Goal: Task Accomplishment & Management: Manage account settings

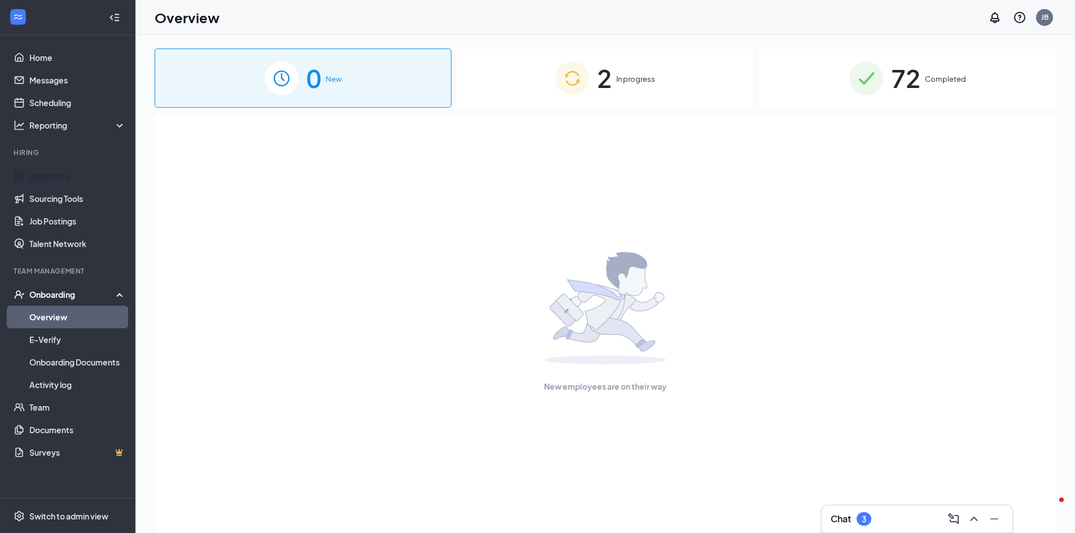
click at [68, 181] on link "Applicants" at bounding box center [77, 176] width 96 height 23
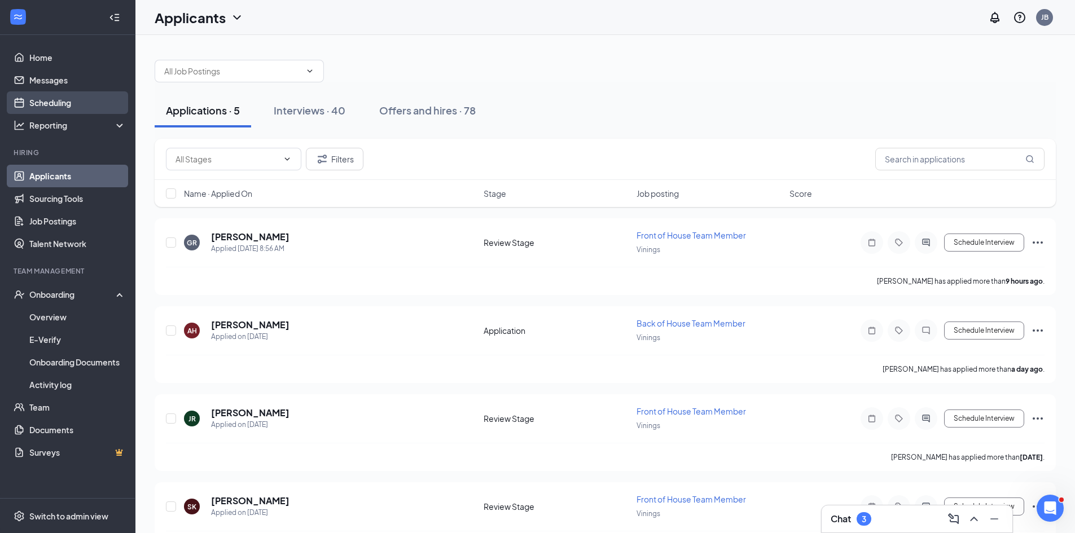
click at [64, 105] on link "Scheduling" at bounding box center [77, 102] width 96 height 23
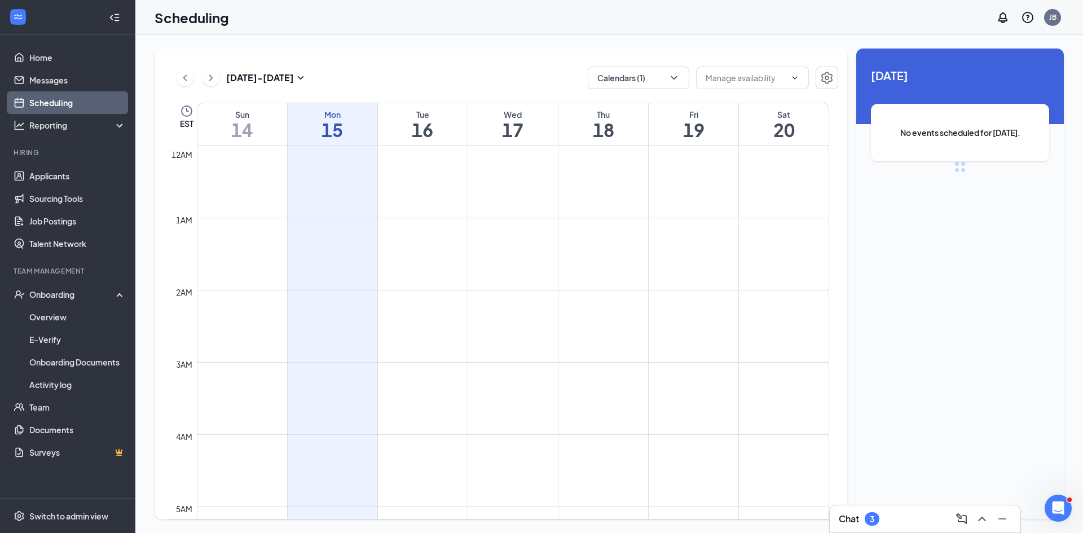
scroll to position [555, 0]
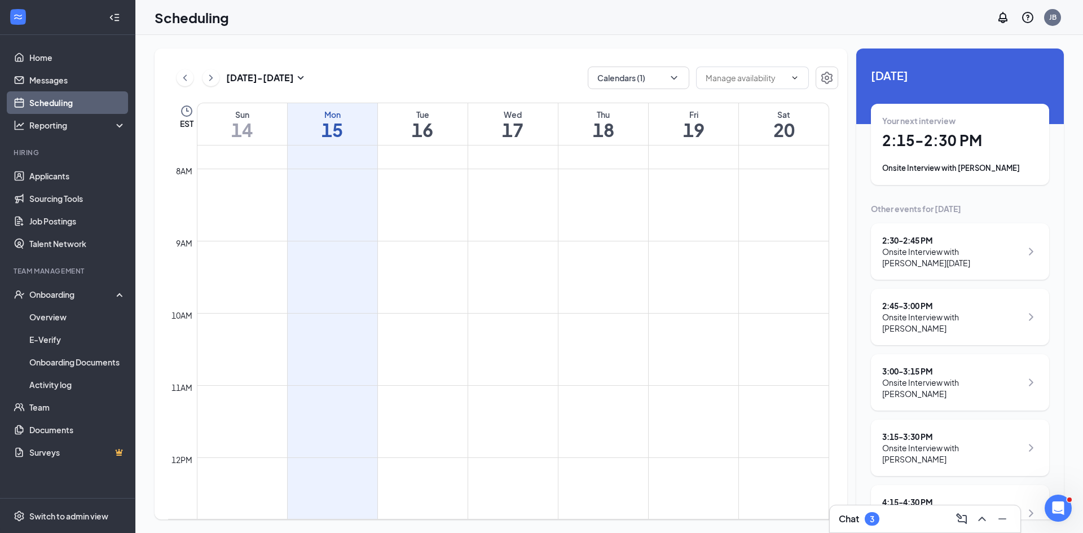
click at [951, 162] on div "Onsite Interview with [PERSON_NAME]" at bounding box center [960, 167] width 156 height 11
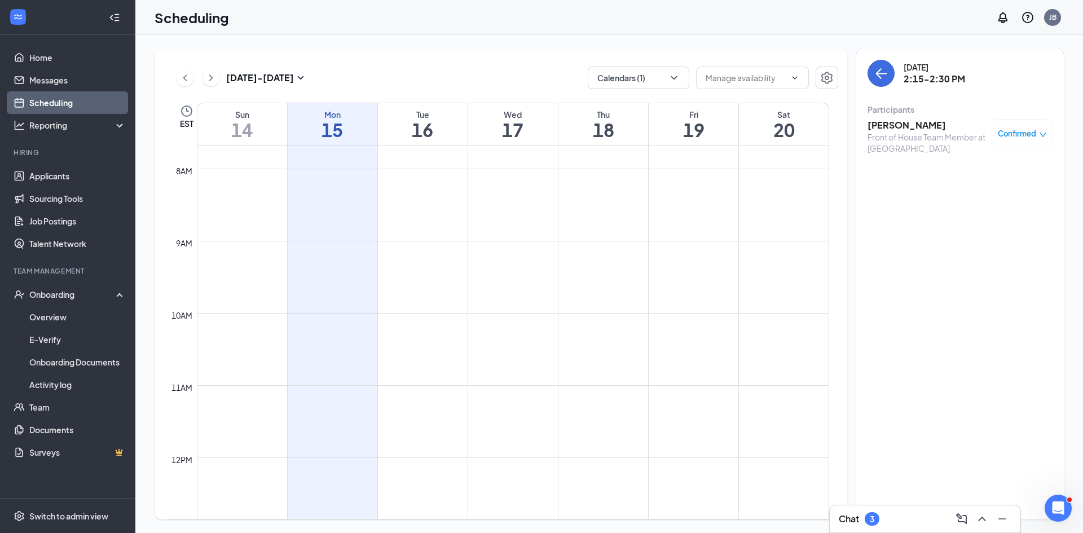
click at [1004, 136] on span "Confirmed" at bounding box center [1017, 133] width 38 height 11
click at [991, 207] on span "Mark as no-show" at bounding box center [982, 209] width 63 height 12
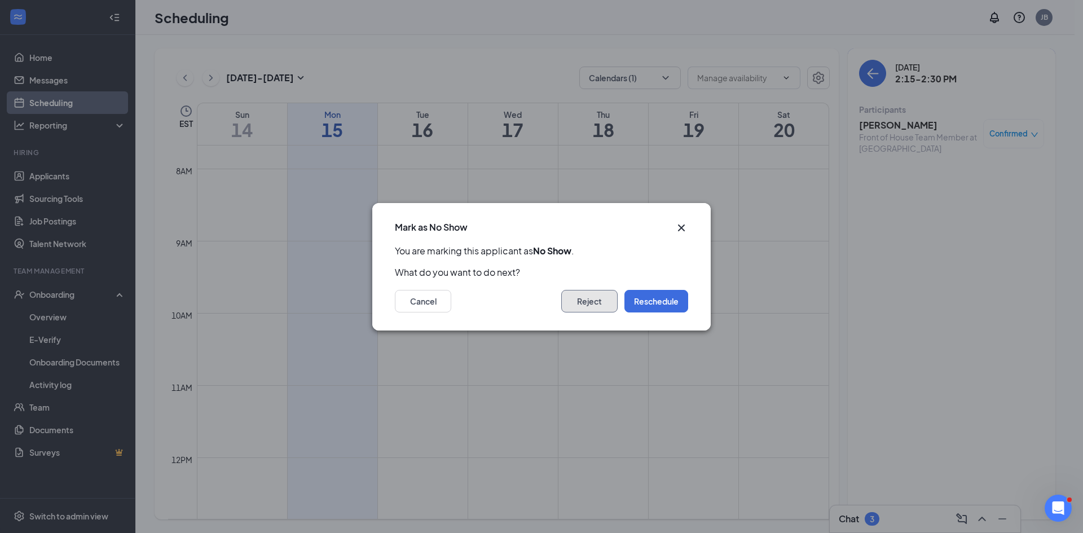
click at [594, 305] on button "Reject" at bounding box center [589, 301] width 56 height 23
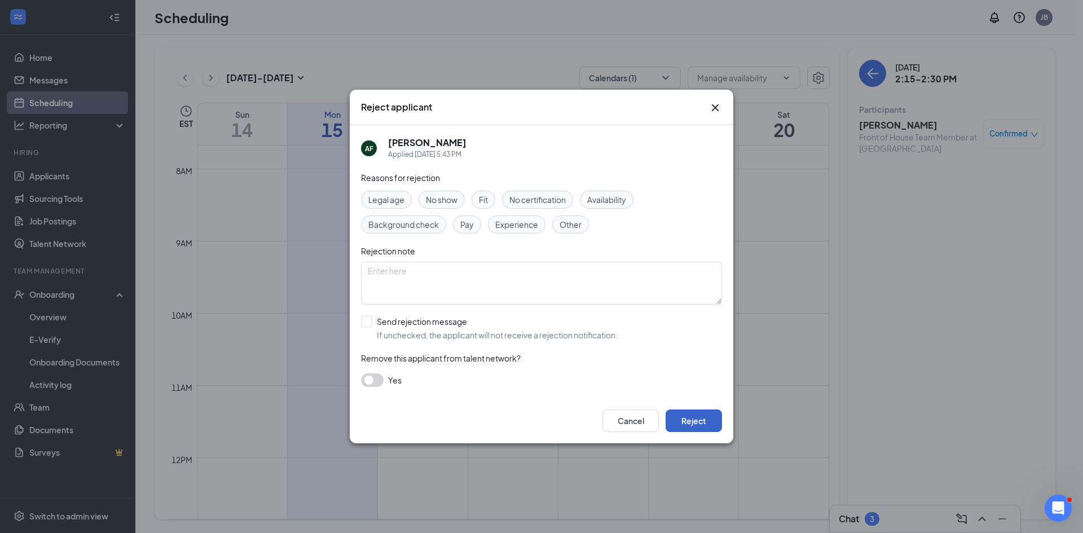
click at [691, 419] on button "Reject" at bounding box center [694, 421] width 56 height 23
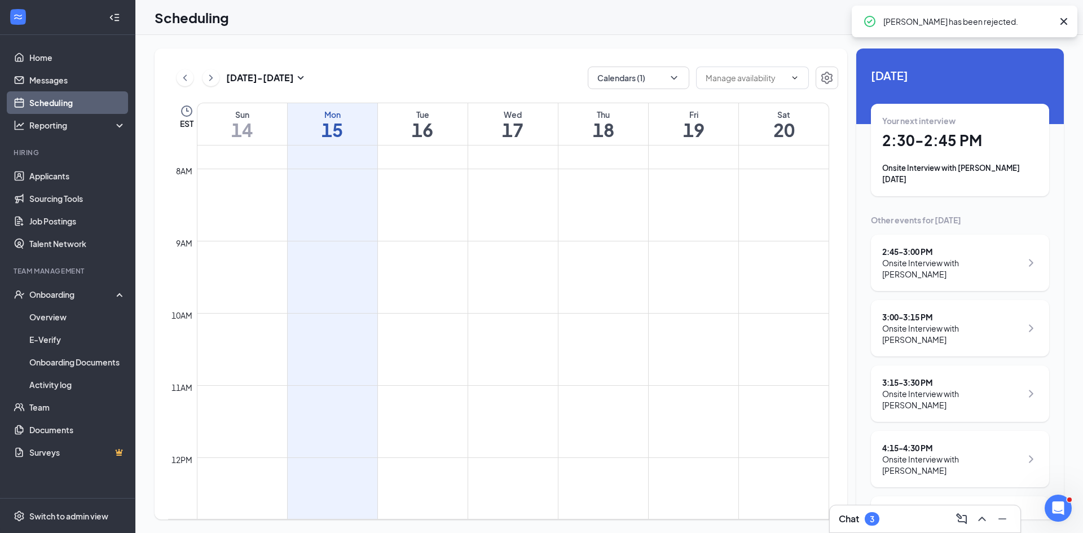
click at [958, 166] on div "Onsite Interview with [PERSON_NAME][DATE]" at bounding box center [960, 173] width 156 height 23
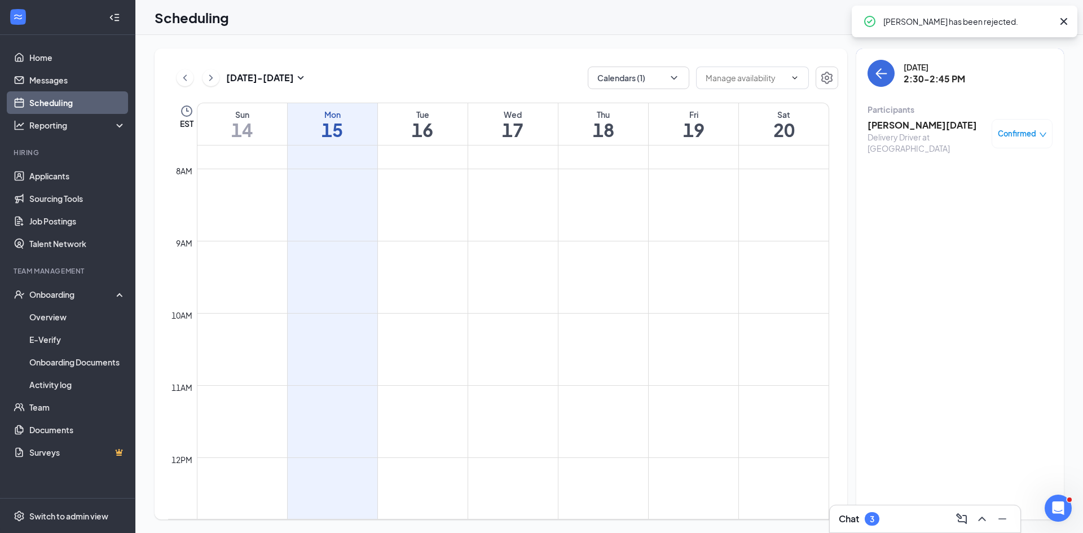
click at [1015, 135] on span "Confirmed" at bounding box center [1017, 133] width 38 height 11
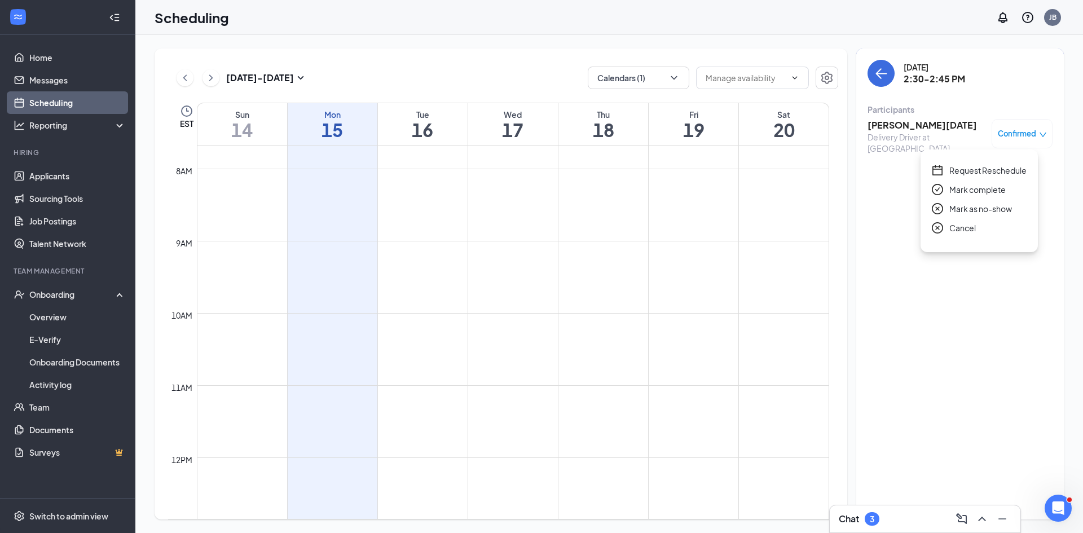
click at [990, 204] on span "Mark as no-show" at bounding box center [980, 209] width 63 height 12
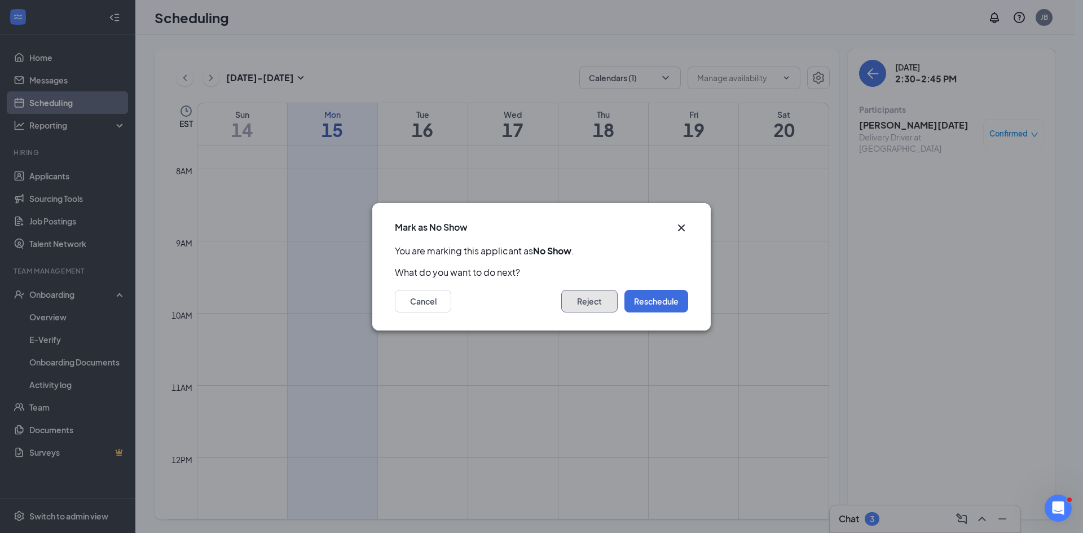
click at [604, 307] on button "Reject" at bounding box center [589, 301] width 56 height 23
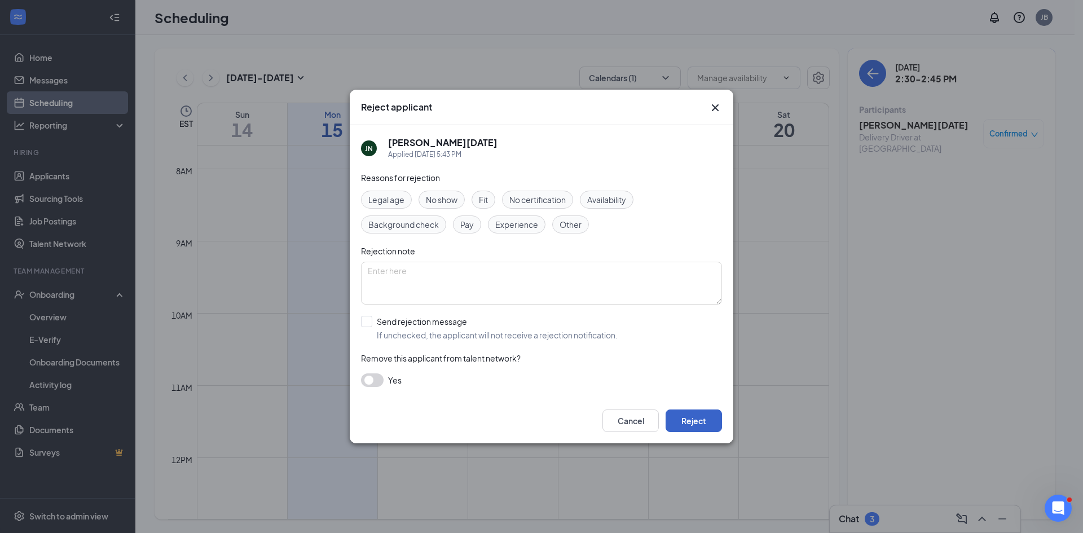
click at [697, 417] on button "Reject" at bounding box center [694, 421] width 56 height 23
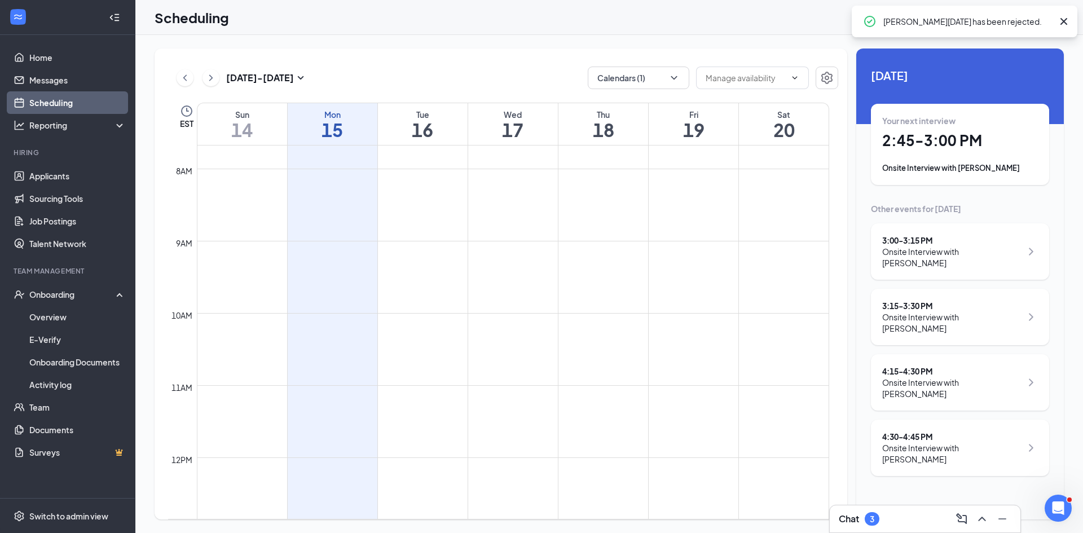
click at [935, 164] on div "Onsite Interview with [PERSON_NAME]" at bounding box center [960, 167] width 156 height 11
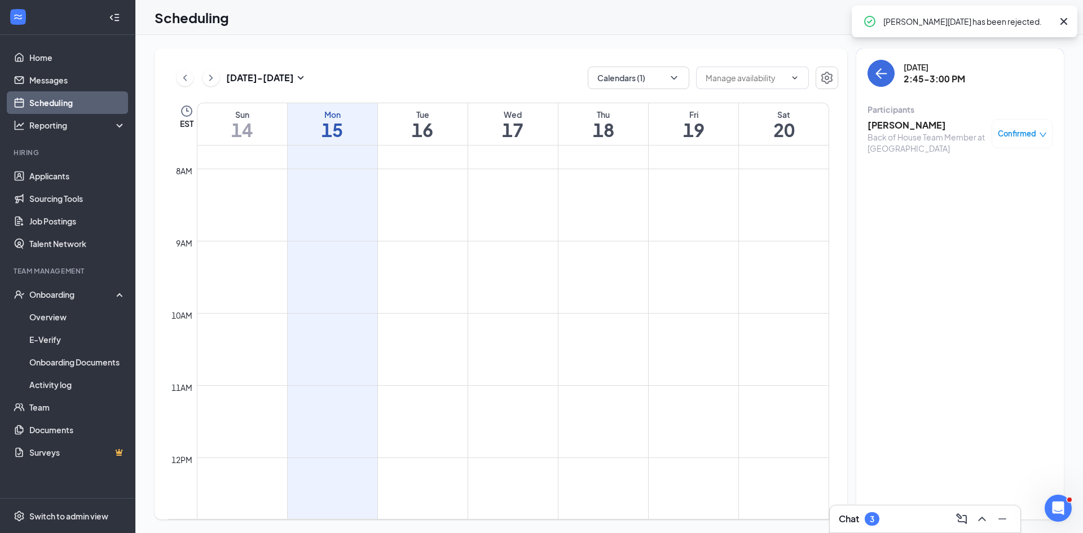
click at [1017, 137] on span "Confirmed" at bounding box center [1017, 133] width 38 height 11
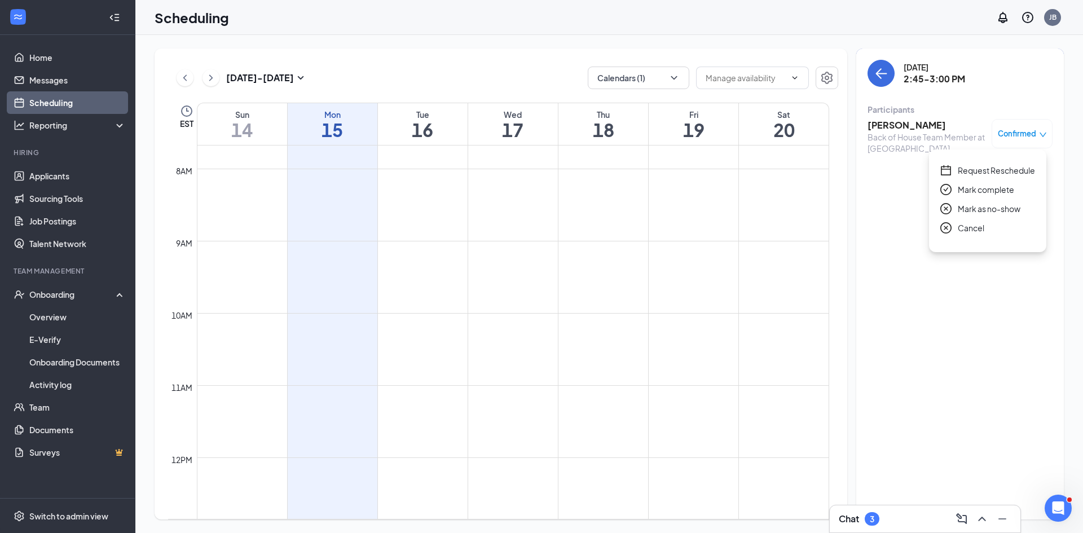
click at [997, 208] on span "Mark as no-show" at bounding box center [989, 209] width 63 height 12
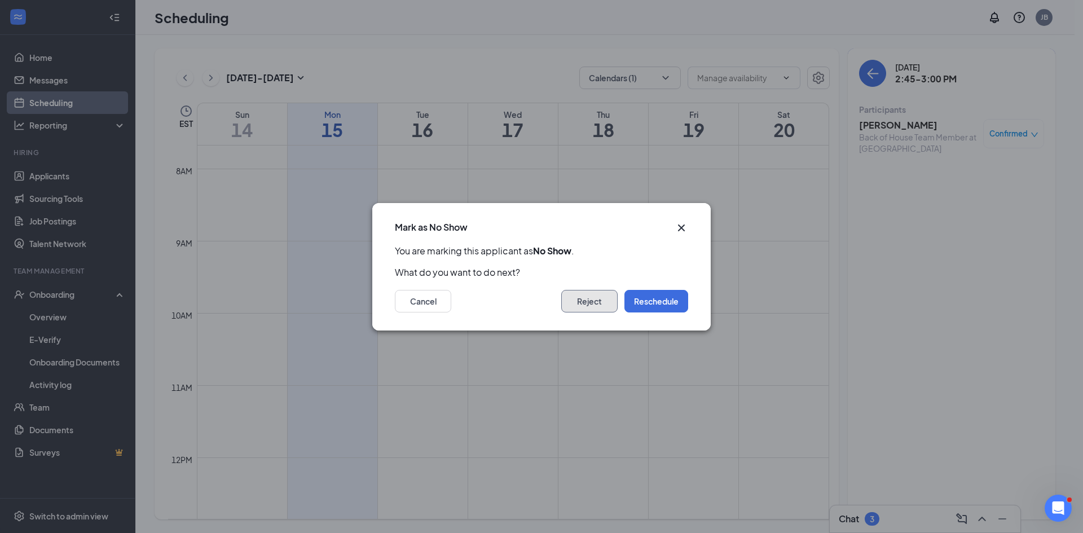
click at [583, 310] on button "Reject" at bounding box center [589, 301] width 56 height 23
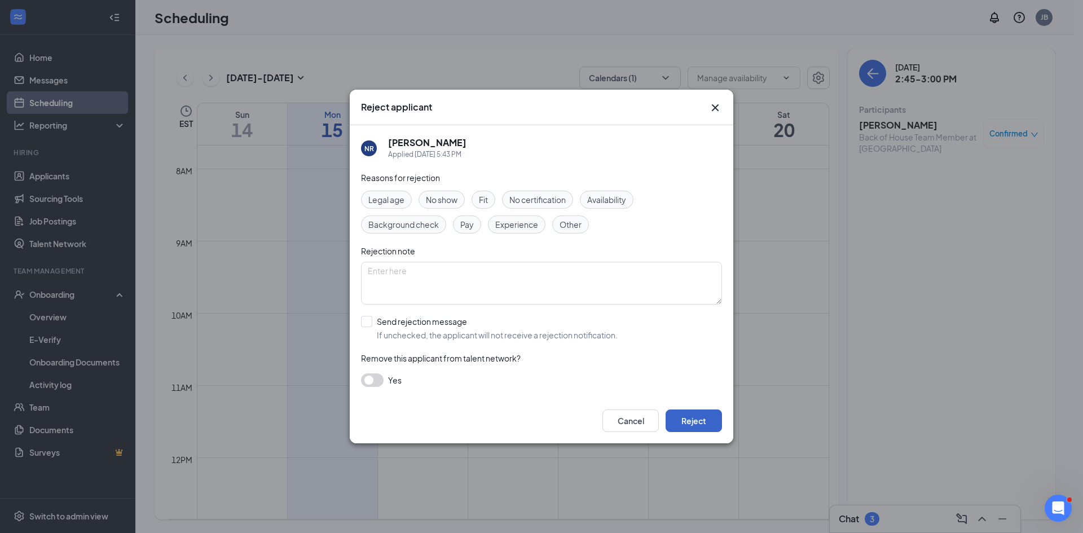
click at [693, 419] on button "Reject" at bounding box center [694, 421] width 56 height 23
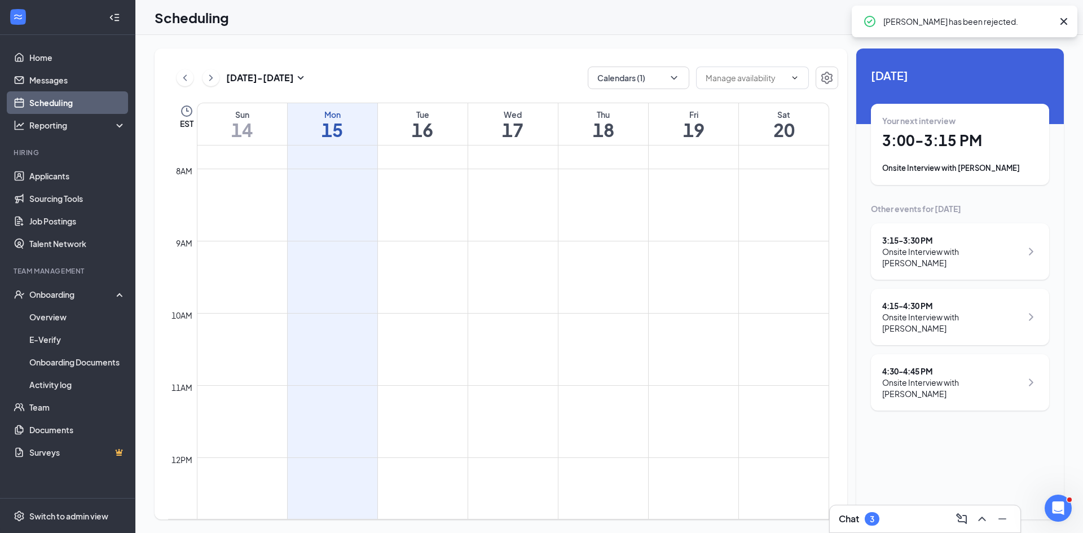
click at [953, 161] on div "Your next interview 3:00 - 3:15 PM Onsite Interview with [PERSON_NAME]" at bounding box center [960, 144] width 156 height 59
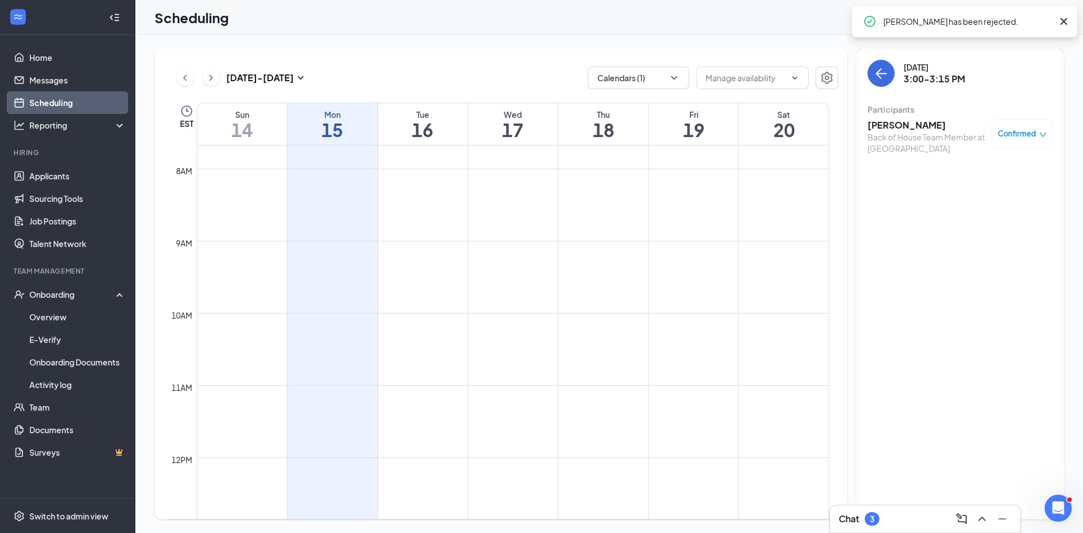
click at [998, 131] on span "Confirmed" at bounding box center [1017, 133] width 38 height 11
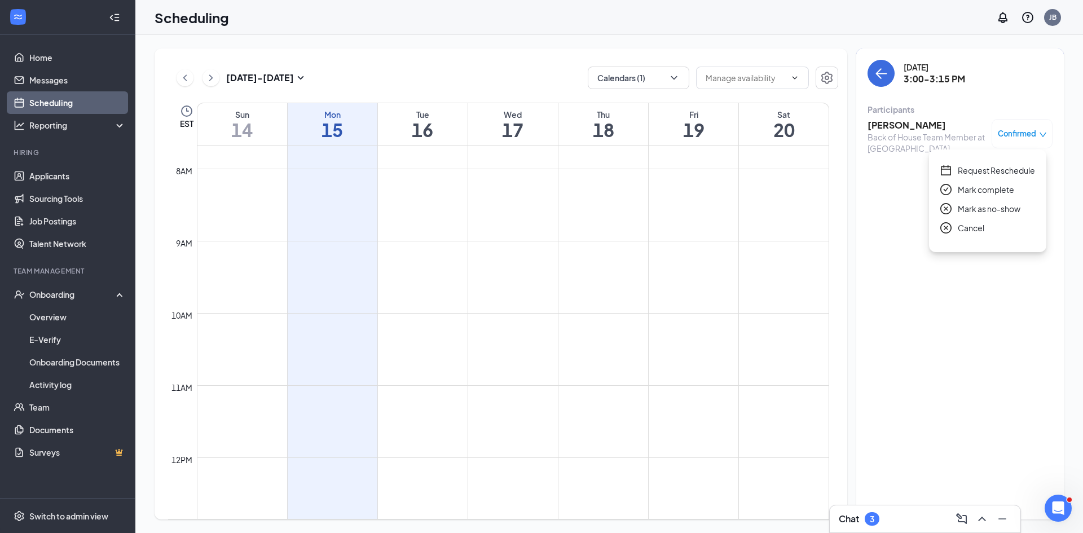
click at [970, 213] on span "Mark as no-show" at bounding box center [989, 209] width 63 height 12
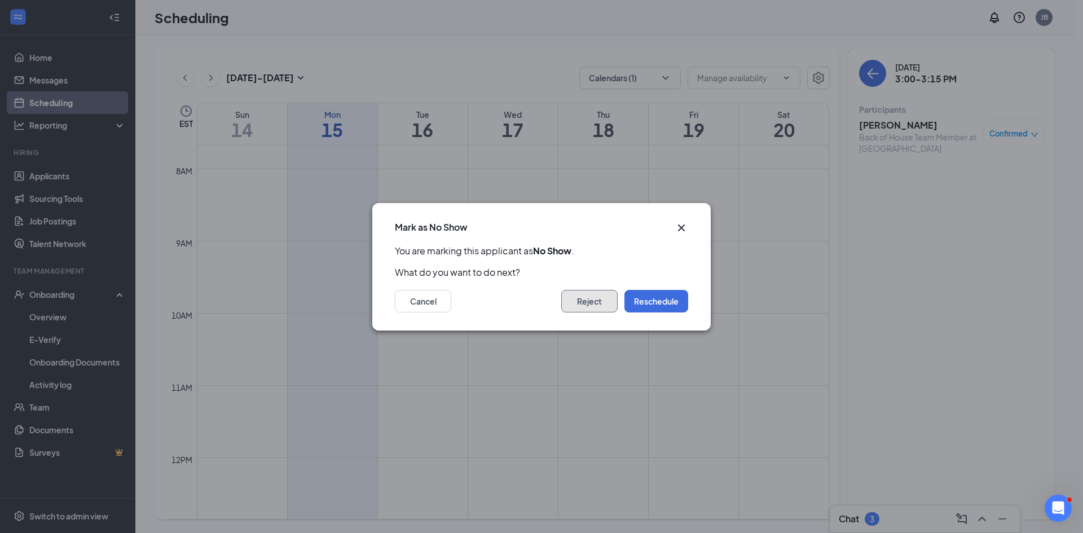
click at [594, 307] on button "Reject" at bounding box center [589, 301] width 56 height 23
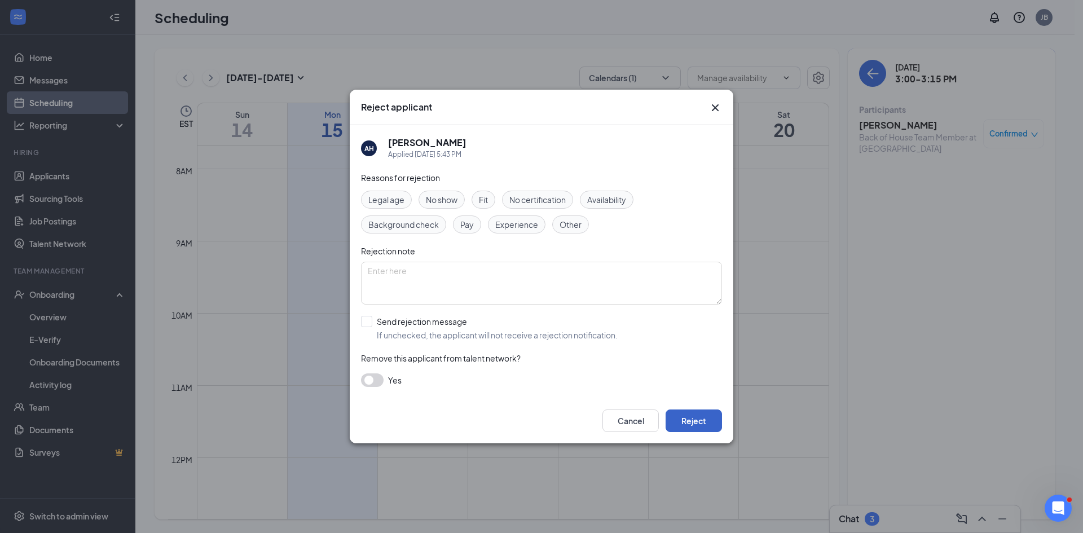
click at [697, 423] on button "Reject" at bounding box center [694, 421] width 56 height 23
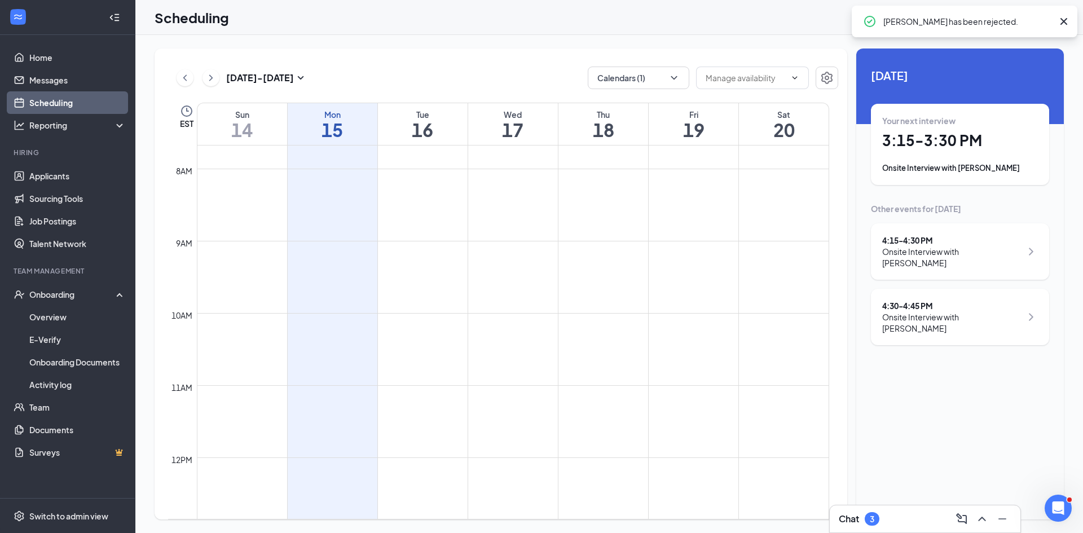
click at [971, 151] on div "Your next interview 3:15 - 3:30 PM Onsite Interview with [PERSON_NAME]" at bounding box center [960, 144] width 156 height 59
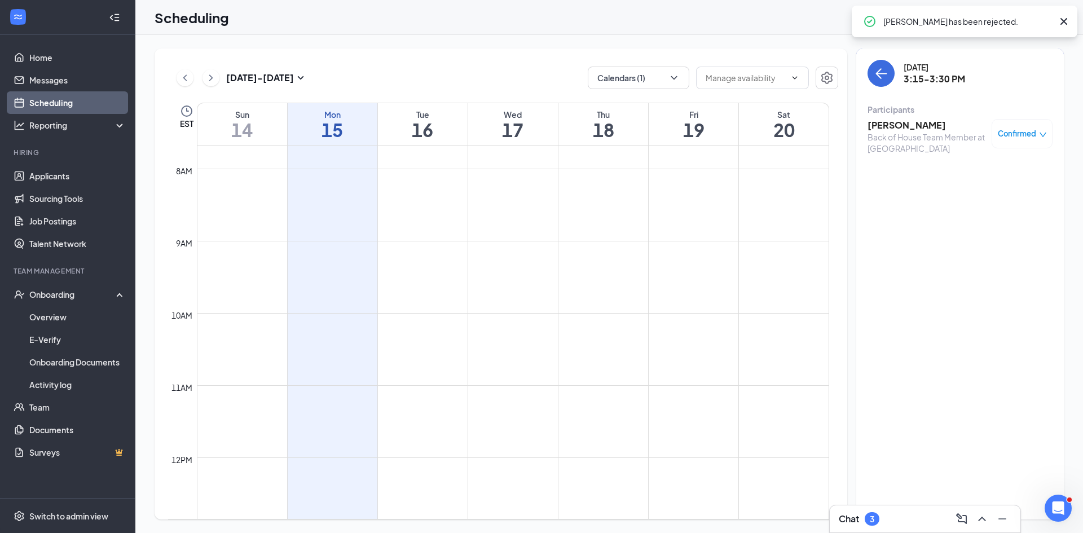
click at [1011, 135] on span "Confirmed" at bounding box center [1017, 133] width 38 height 11
click at [974, 212] on span "Mark as no-show" at bounding box center [989, 209] width 63 height 12
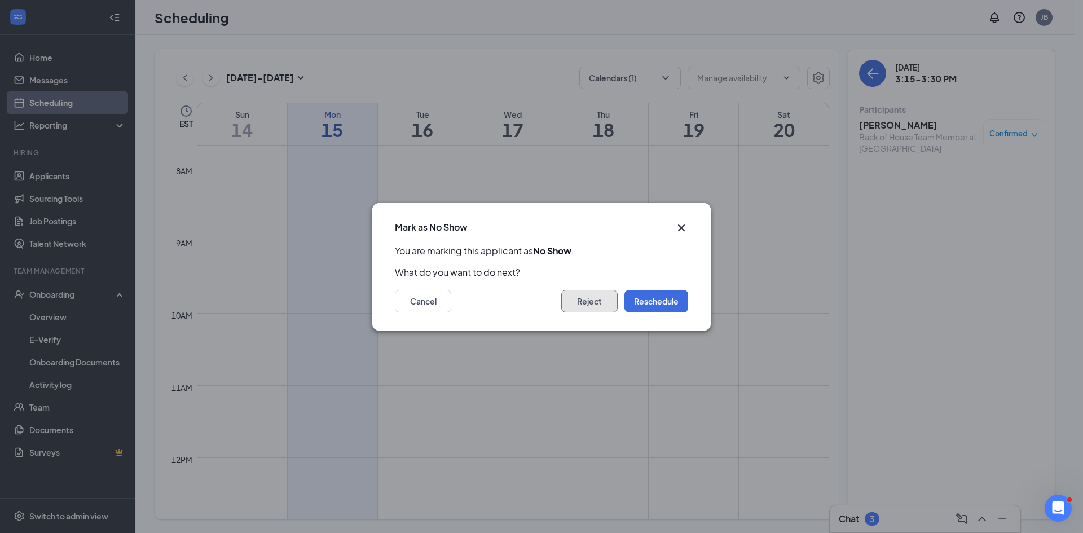
click at [584, 298] on button "Reject" at bounding box center [589, 301] width 56 height 23
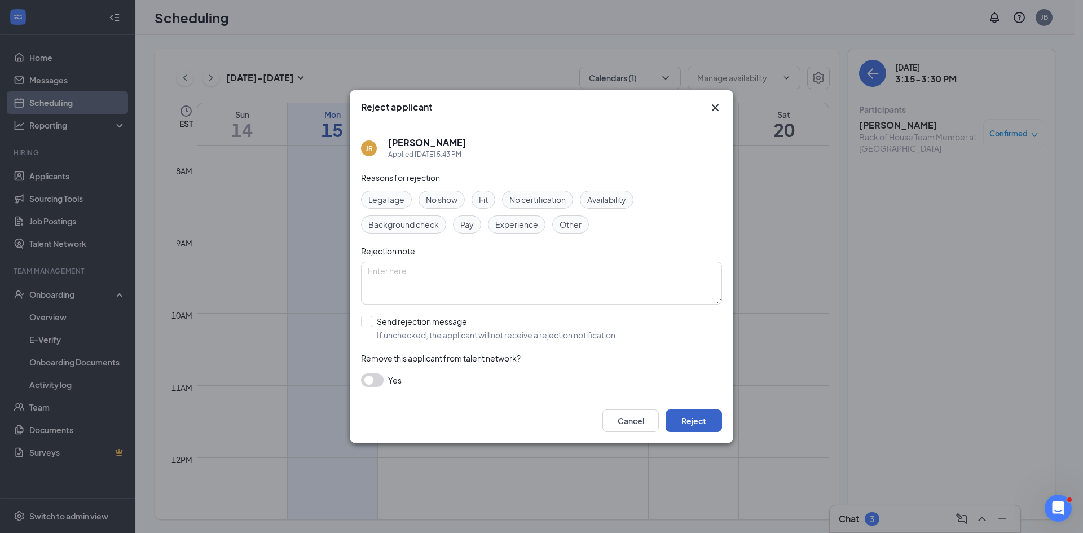
click at [704, 419] on button "Reject" at bounding box center [694, 421] width 56 height 23
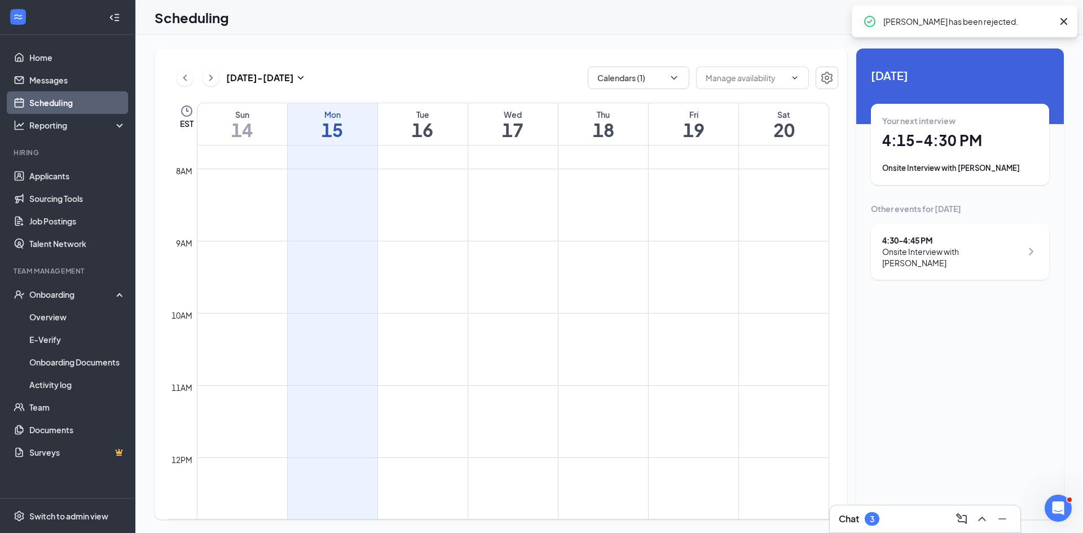
click at [975, 173] on div "Onsite Interview with [PERSON_NAME]" at bounding box center [960, 167] width 156 height 11
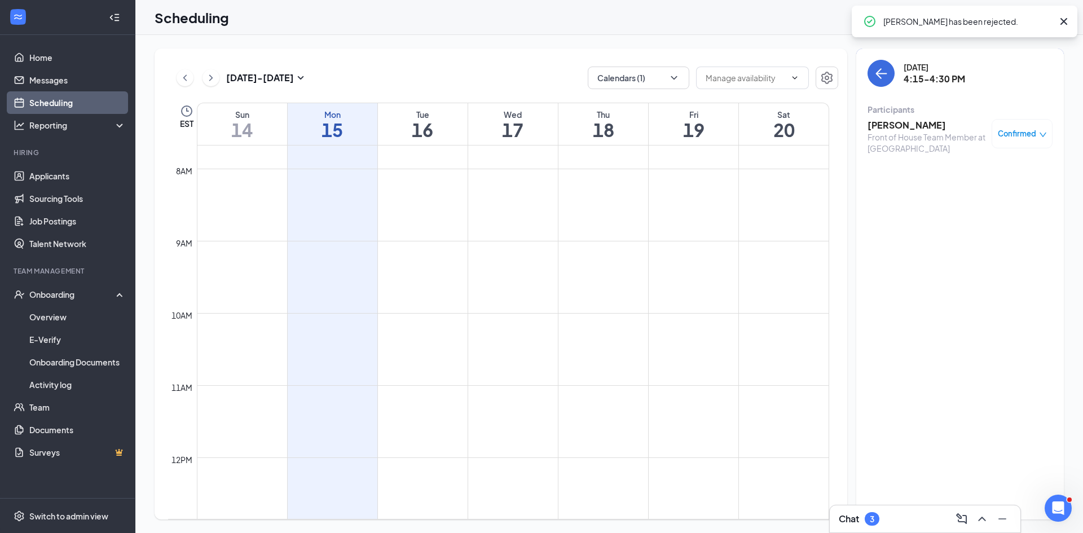
click at [1004, 130] on span "Confirmed" at bounding box center [1017, 133] width 38 height 11
click at [973, 208] on span "Mark as no-show" at bounding box center [989, 209] width 63 height 12
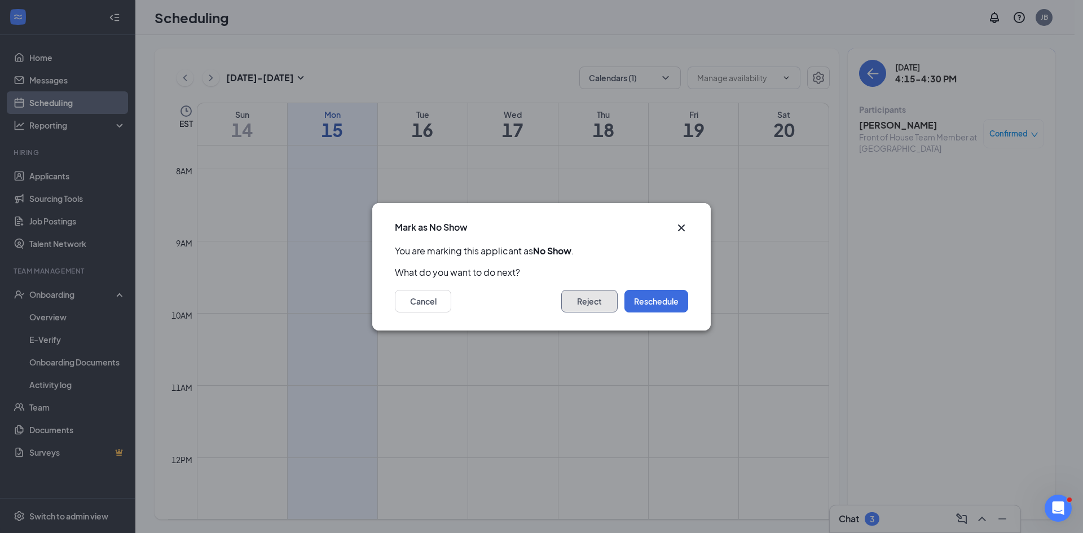
click at [587, 302] on button "Reject" at bounding box center [589, 301] width 56 height 23
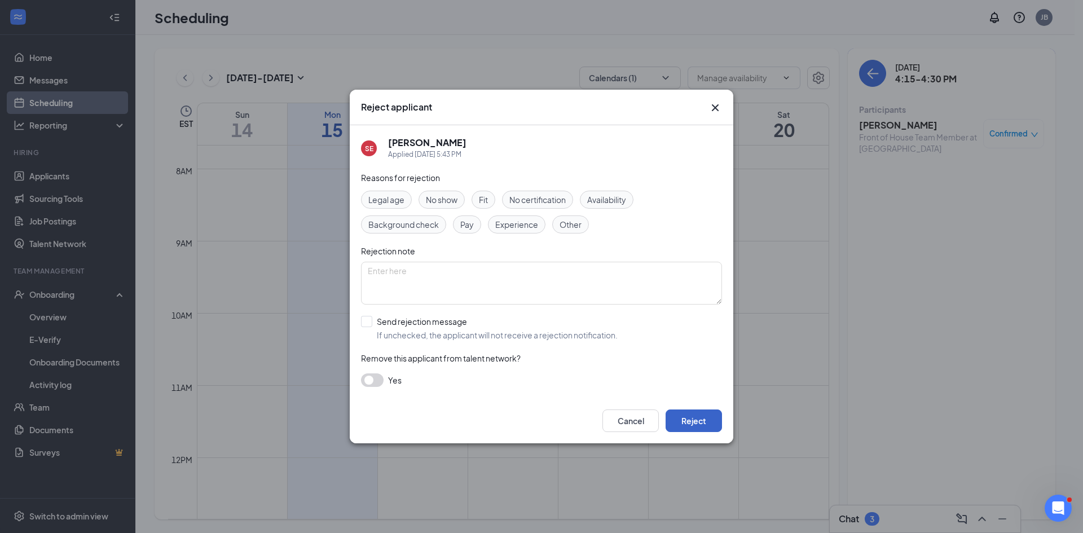
click at [690, 417] on button "Reject" at bounding box center [694, 421] width 56 height 23
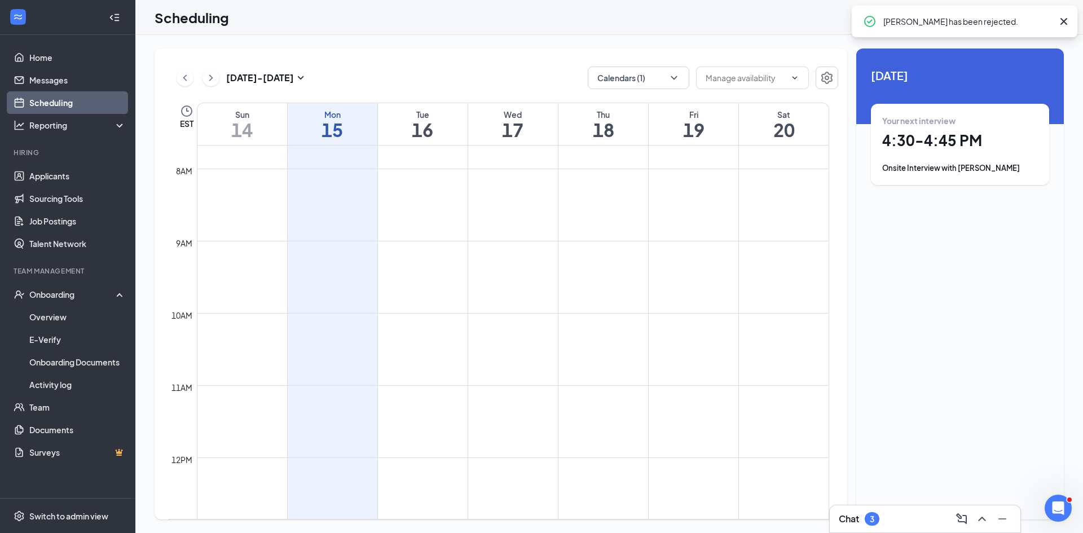
click at [976, 168] on div "Onsite Interview with [PERSON_NAME]" at bounding box center [960, 167] width 156 height 11
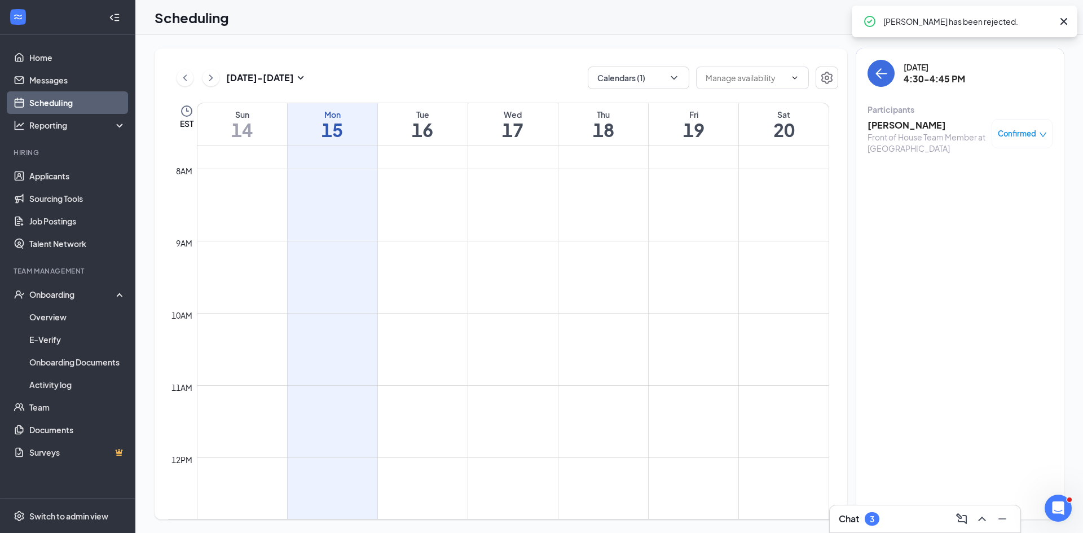
click at [1015, 131] on span "Confirmed" at bounding box center [1017, 133] width 38 height 11
click at [982, 207] on span "Mark as no-show" at bounding box center [989, 209] width 63 height 12
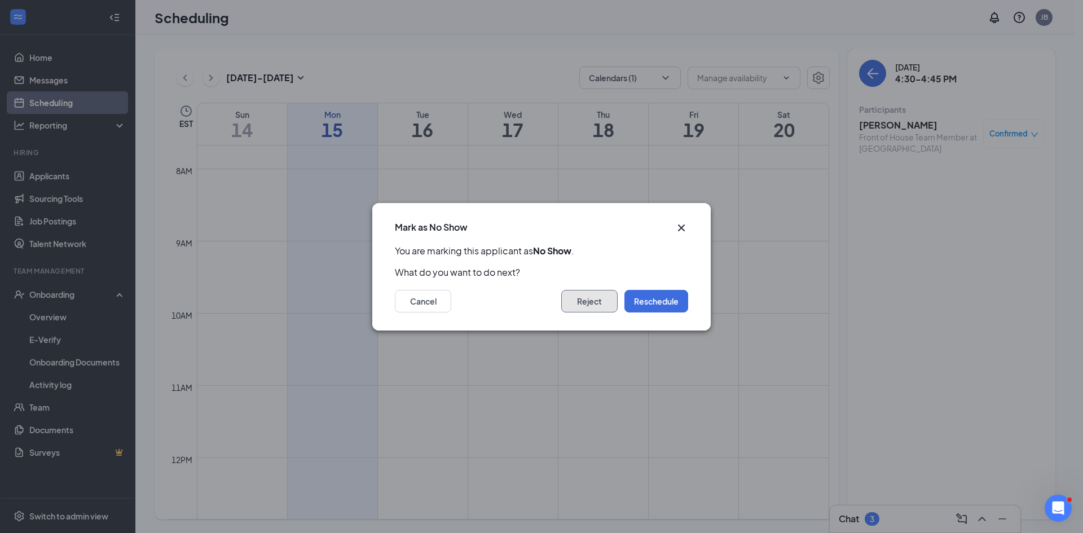
click at [608, 303] on button "Reject" at bounding box center [589, 301] width 56 height 23
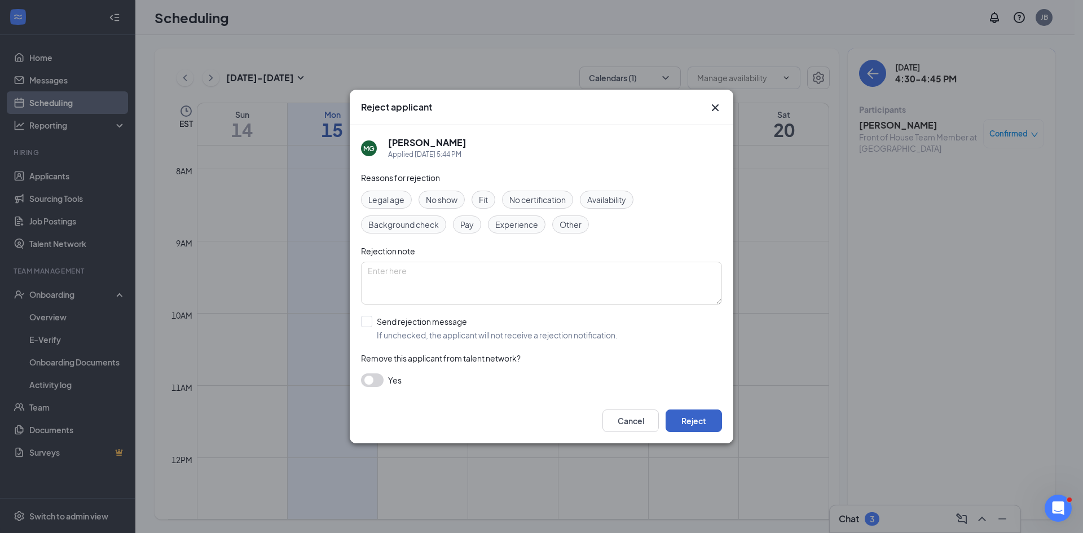
click at [696, 415] on button "Reject" at bounding box center [694, 421] width 56 height 23
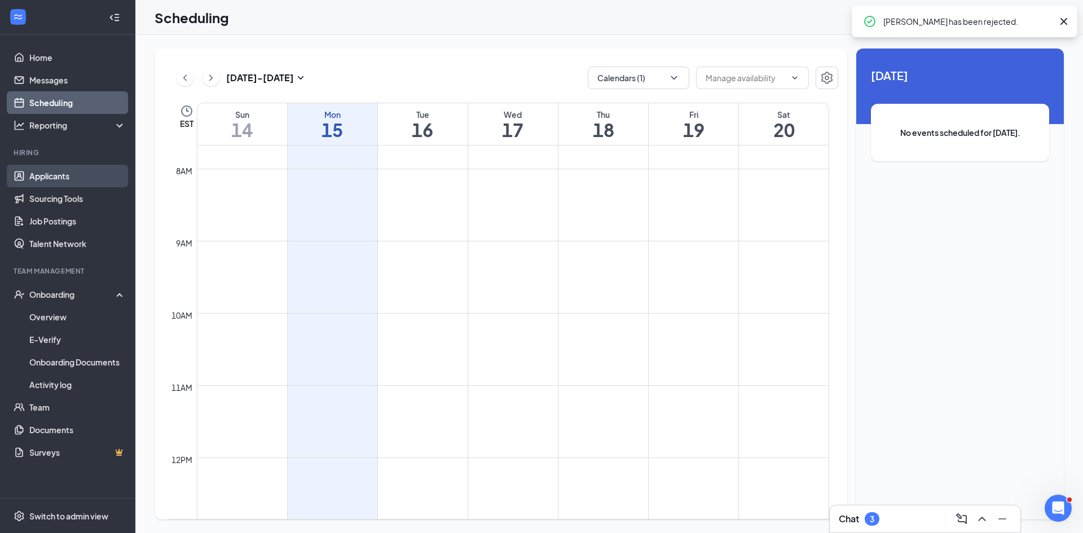
click at [71, 170] on link "Applicants" at bounding box center [77, 176] width 96 height 23
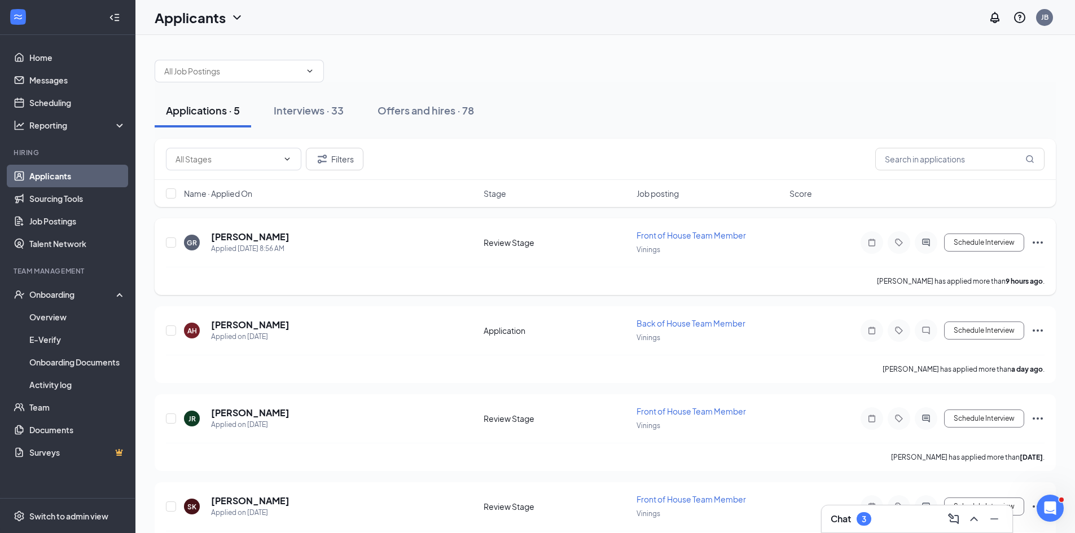
click at [1033, 244] on icon "Ellipses" at bounding box center [1038, 243] width 14 height 14
click at [221, 244] on div "Applied [DATE] 8:56 AM" at bounding box center [250, 248] width 78 height 11
click at [228, 239] on h5 "[PERSON_NAME]" at bounding box center [250, 237] width 78 height 12
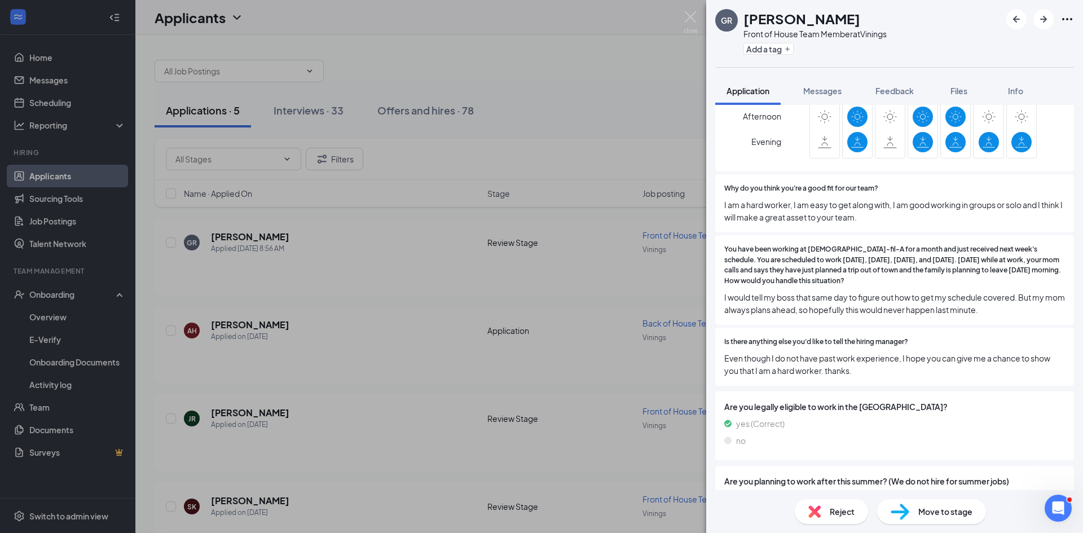
scroll to position [770, 0]
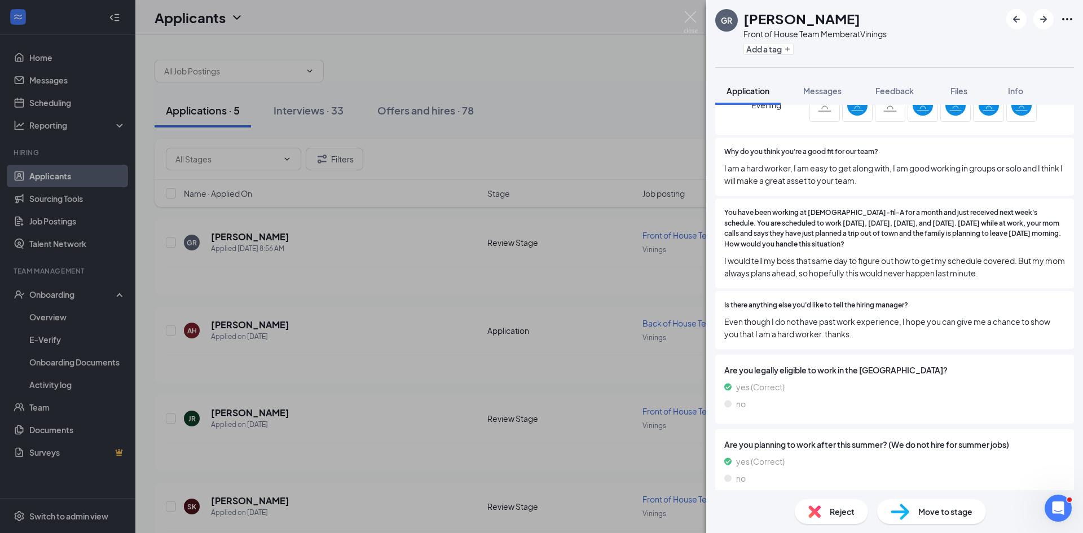
click at [938, 513] on span "Move to stage" at bounding box center [945, 511] width 54 height 12
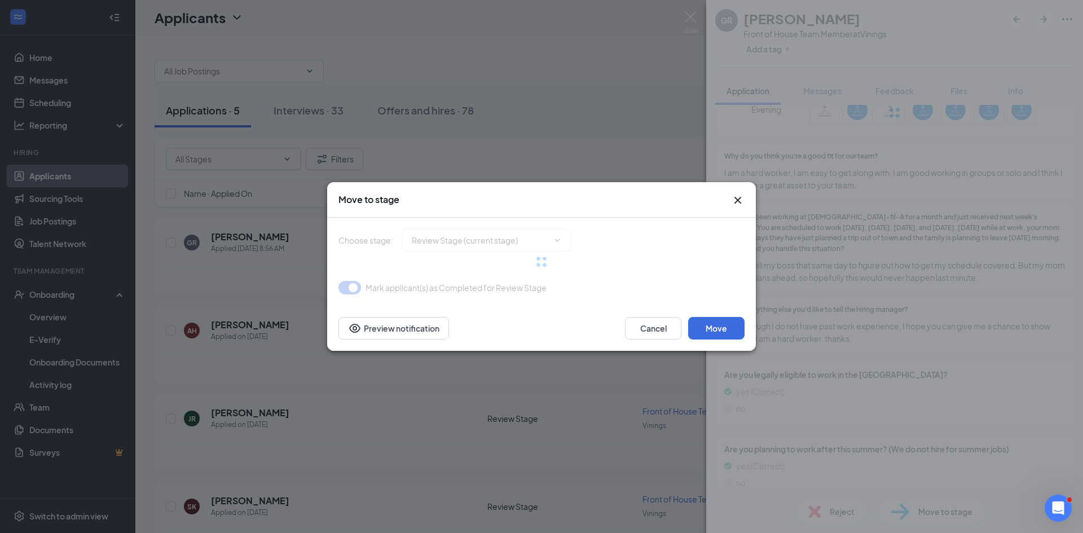
type input "Onsite Interview (next stage)"
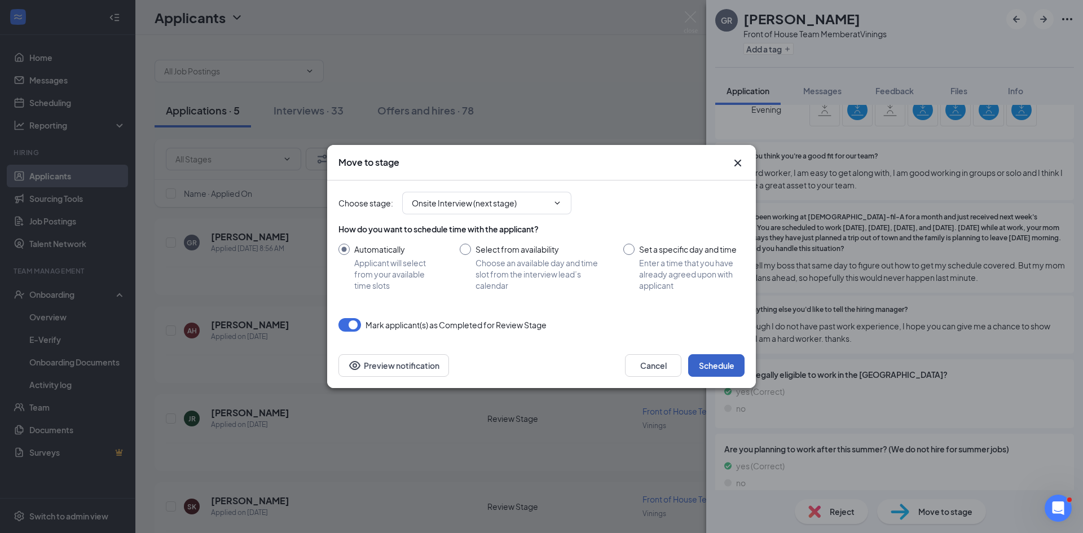
click at [711, 364] on button "Schedule" at bounding box center [716, 365] width 56 height 23
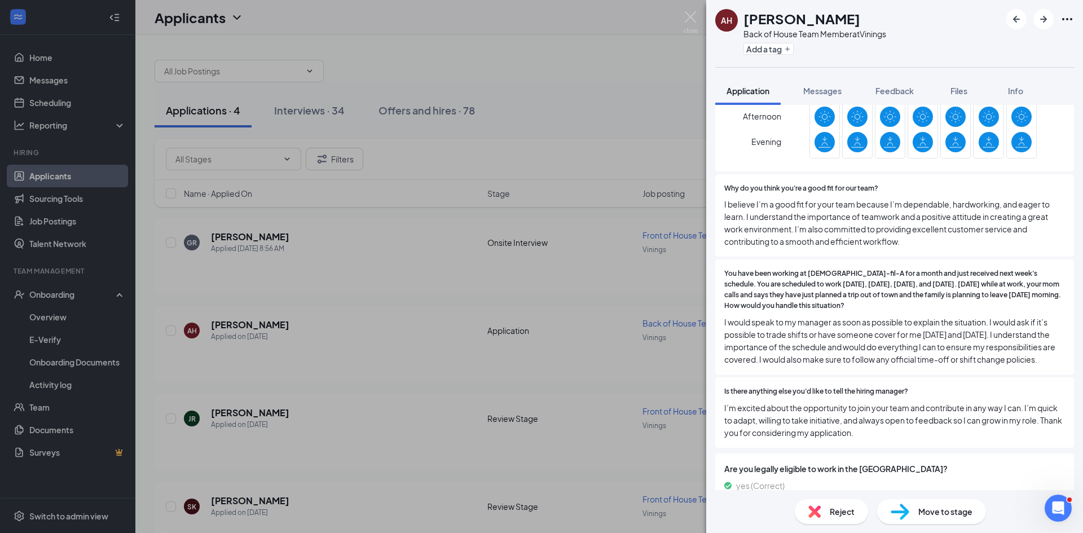
scroll to position [883, 0]
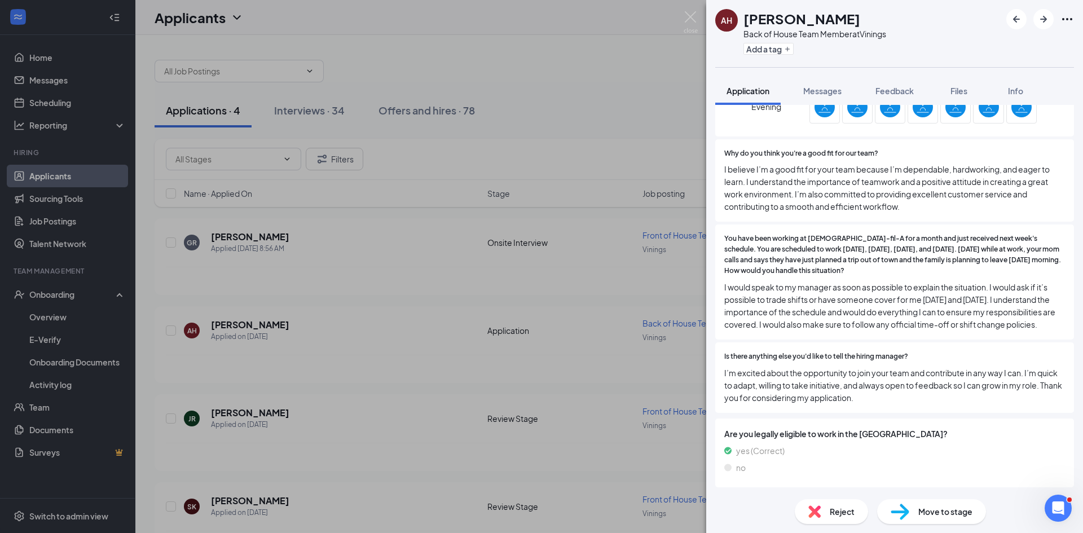
click at [942, 515] on span "Move to stage" at bounding box center [945, 511] width 54 height 12
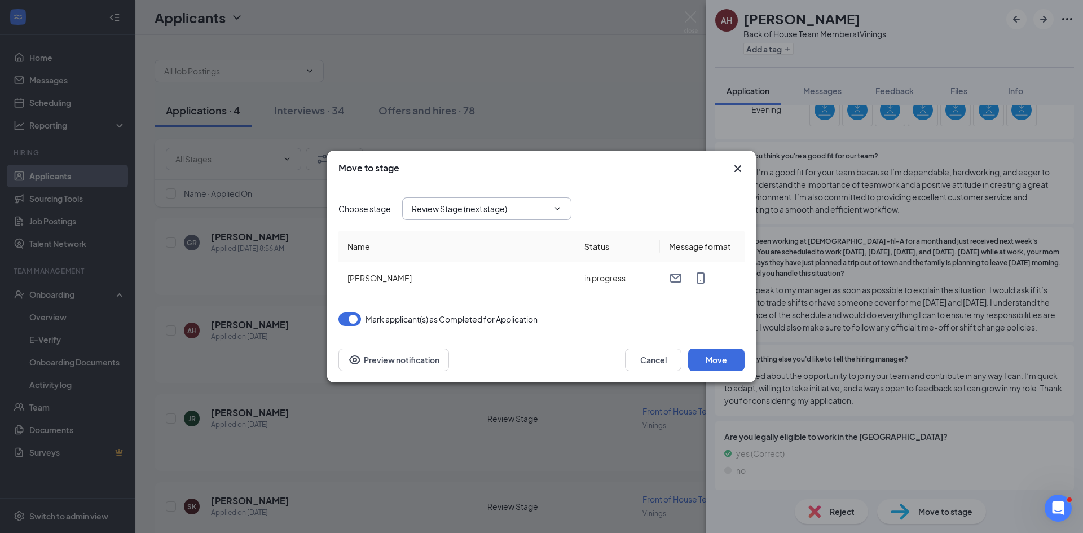
click at [545, 209] on input "Review Stage (next stage)" at bounding box center [480, 209] width 137 height 12
click at [472, 223] on div "Onsite Interview" at bounding box center [442, 217] width 60 height 12
type input "Onsite Interview"
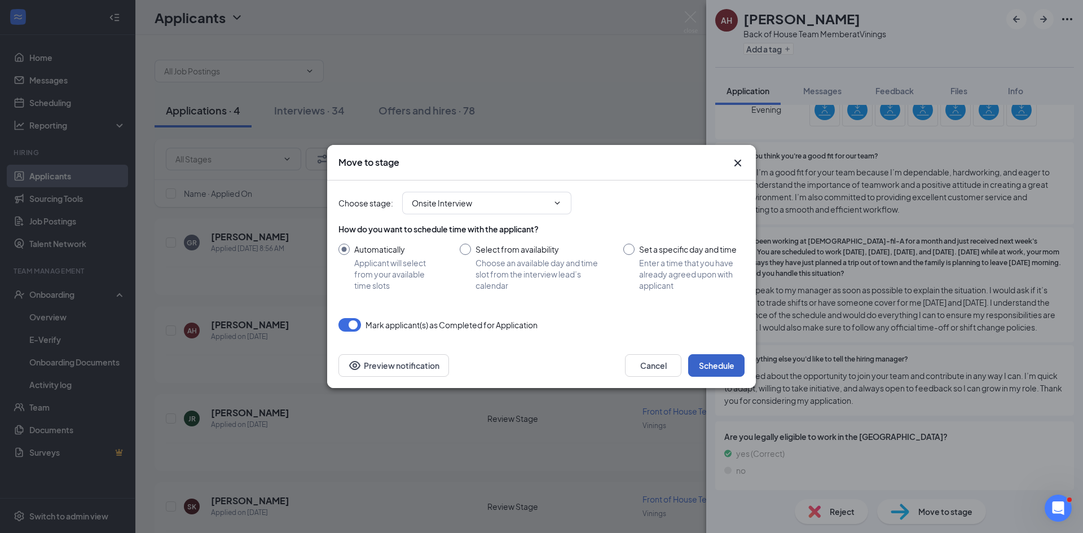
click at [724, 359] on button "Schedule" at bounding box center [716, 365] width 56 height 23
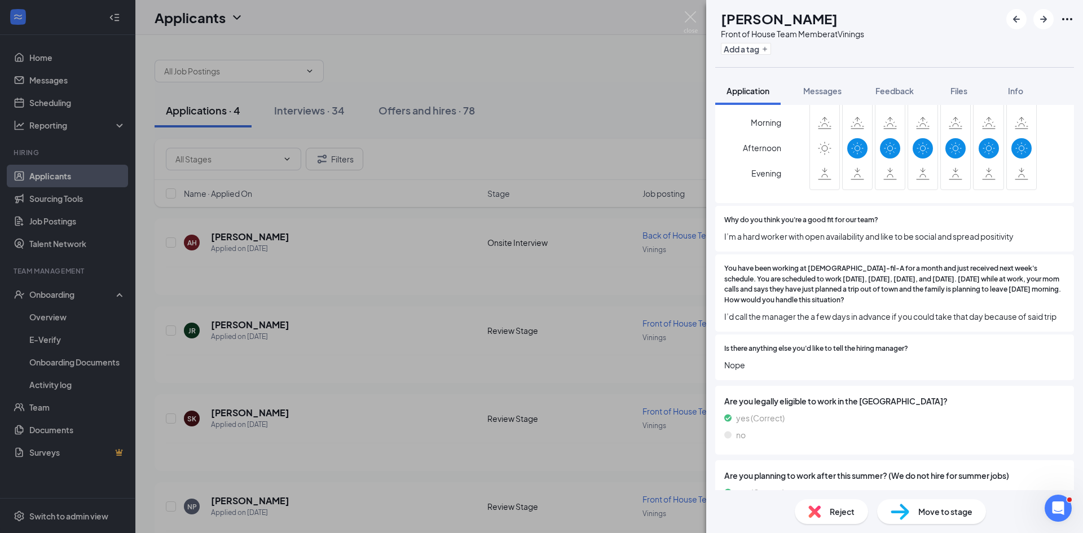
scroll to position [720, 0]
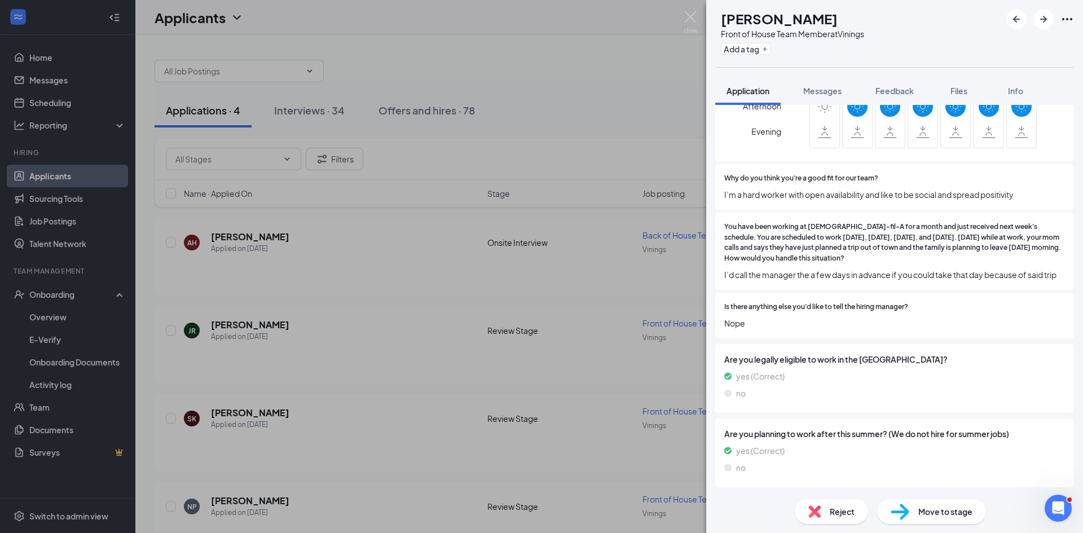
click at [935, 507] on span "Move to stage" at bounding box center [945, 511] width 54 height 12
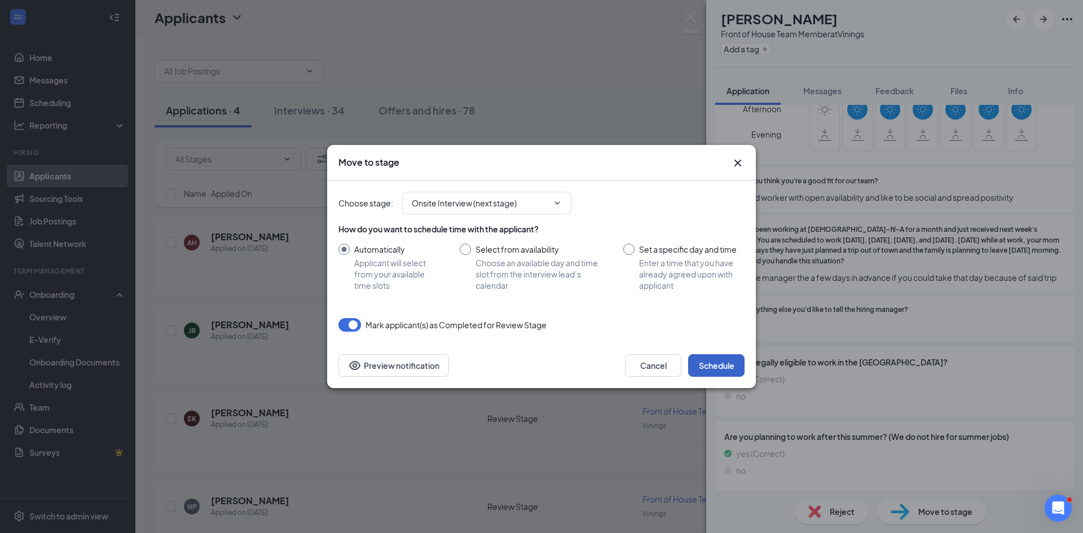
click at [721, 369] on button "Schedule" at bounding box center [716, 365] width 56 height 23
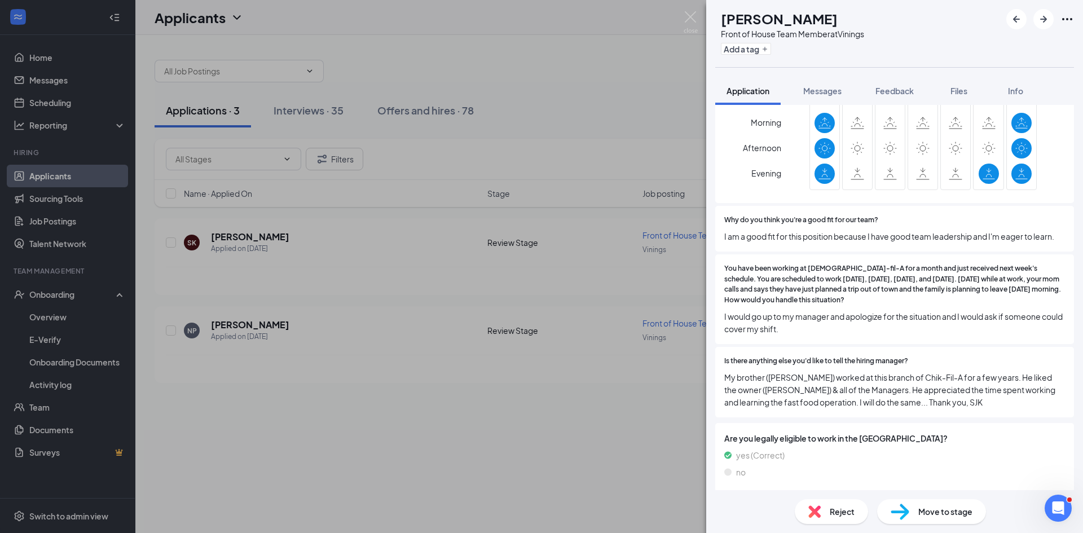
scroll to position [745, 0]
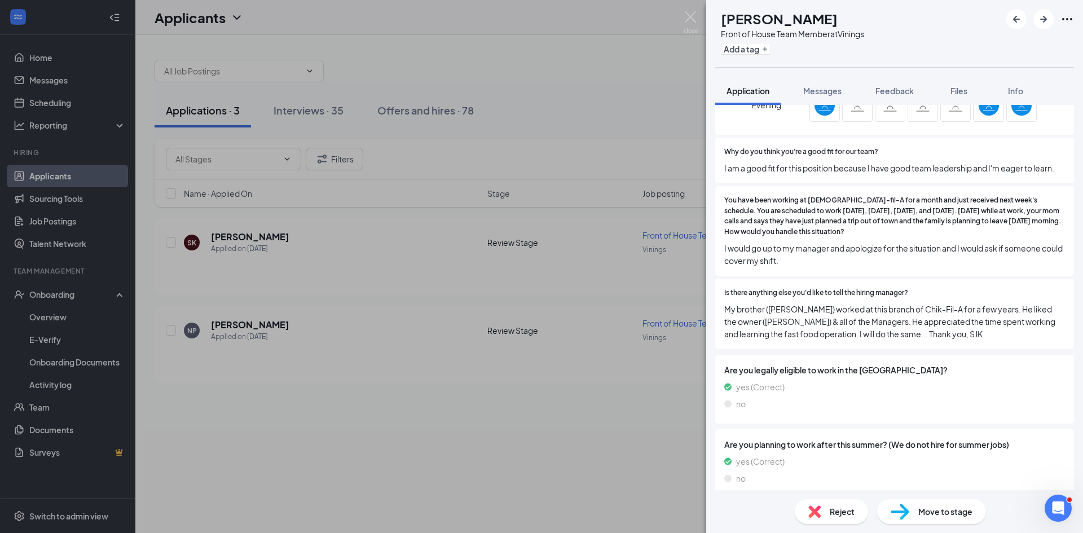
click at [684, 396] on div "SK [PERSON_NAME] Front of House Team Member at Vinings Add a tag Application Me…" at bounding box center [541, 266] width 1083 height 533
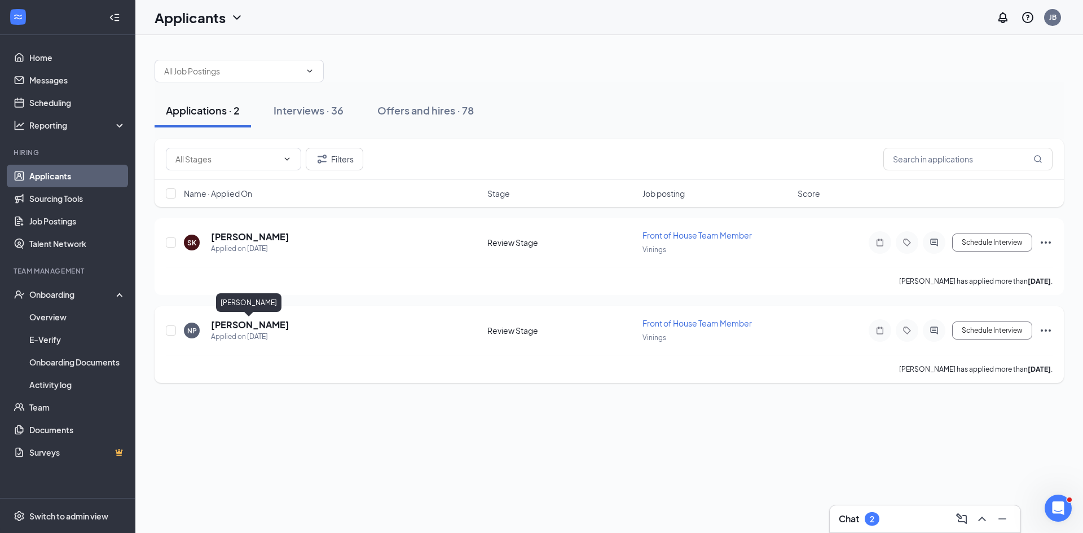
click at [237, 322] on h5 "[PERSON_NAME]" at bounding box center [250, 325] width 78 height 12
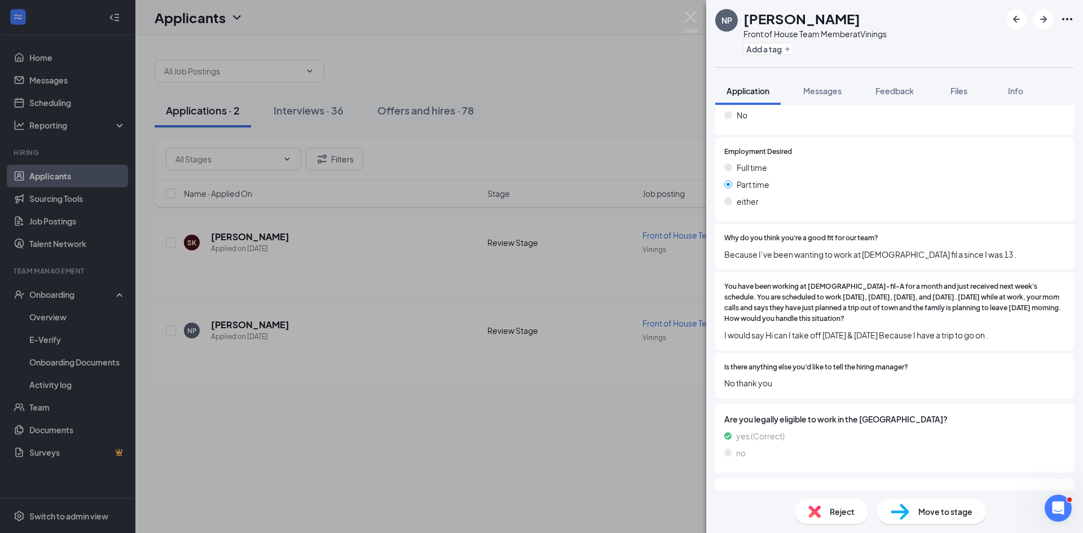
scroll to position [561, 0]
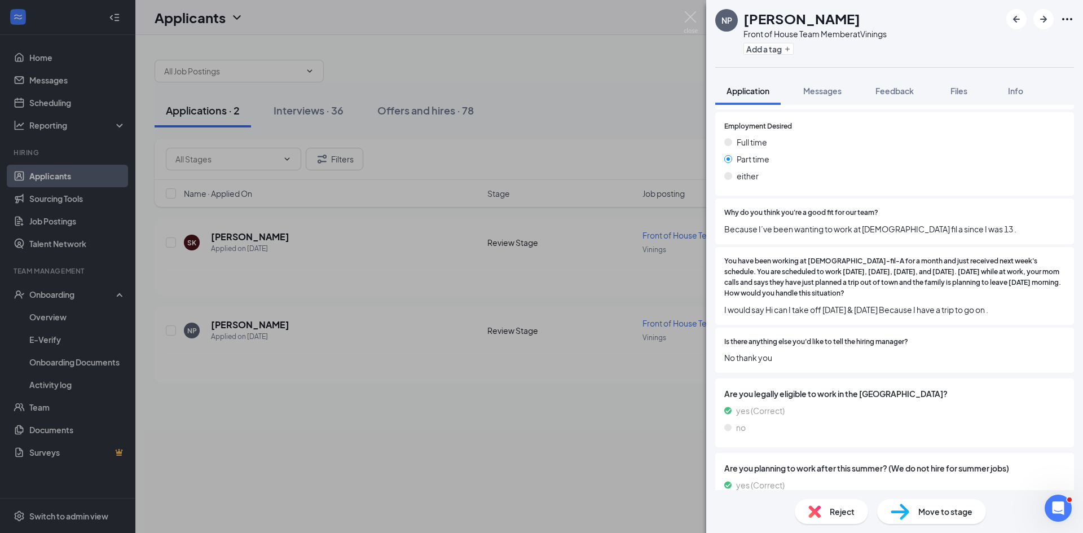
click at [961, 517] on span "Move to stage" at bounding box center [945, 511] width 54 height 12
type input "Onsite Interview (next stage)"
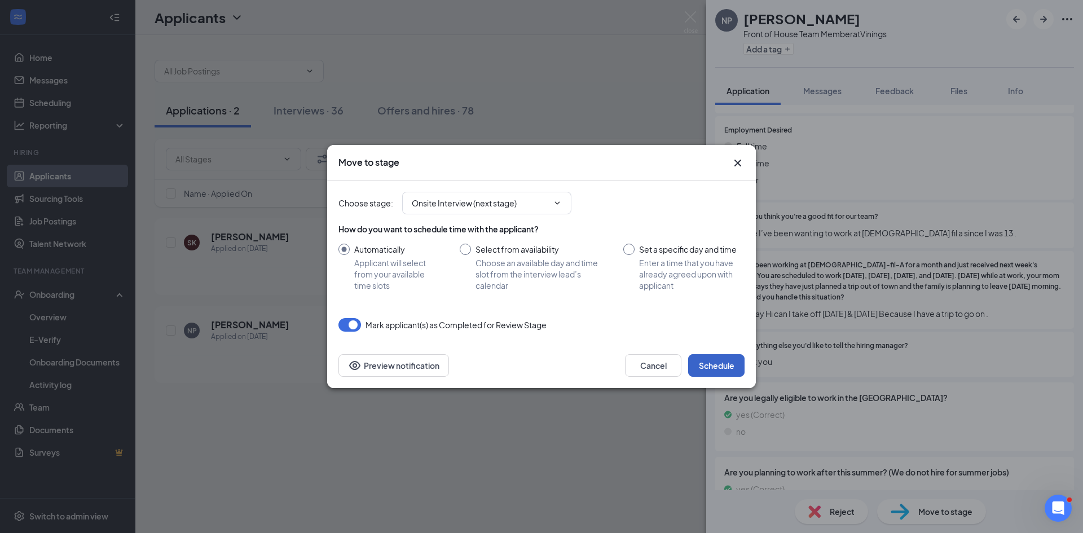
click at [708, 360] on button "Schedule" at bounding box center [716, 365] width 56 height 23
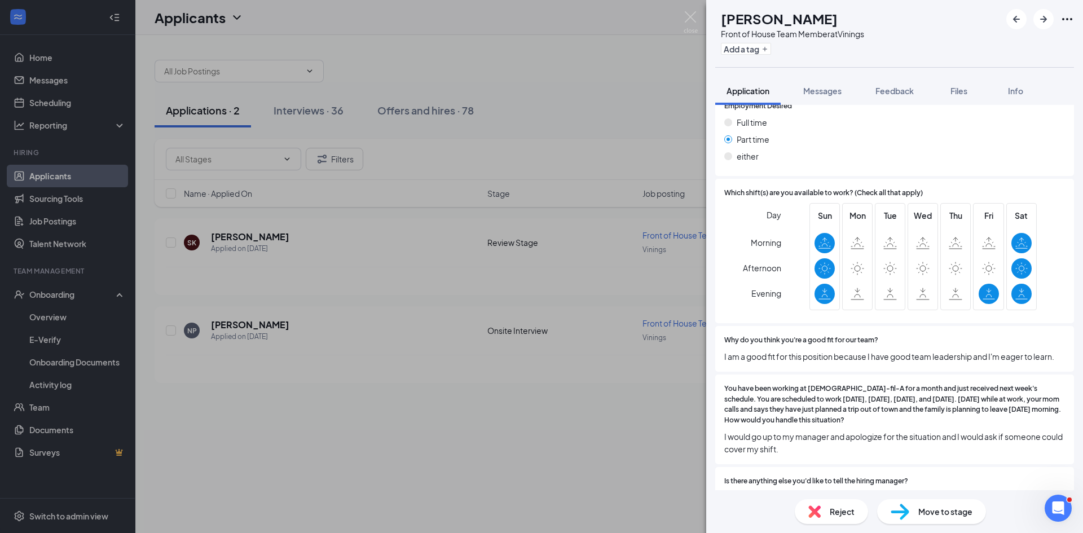
scroll to position [544, 0]
